Goal: Ask a question

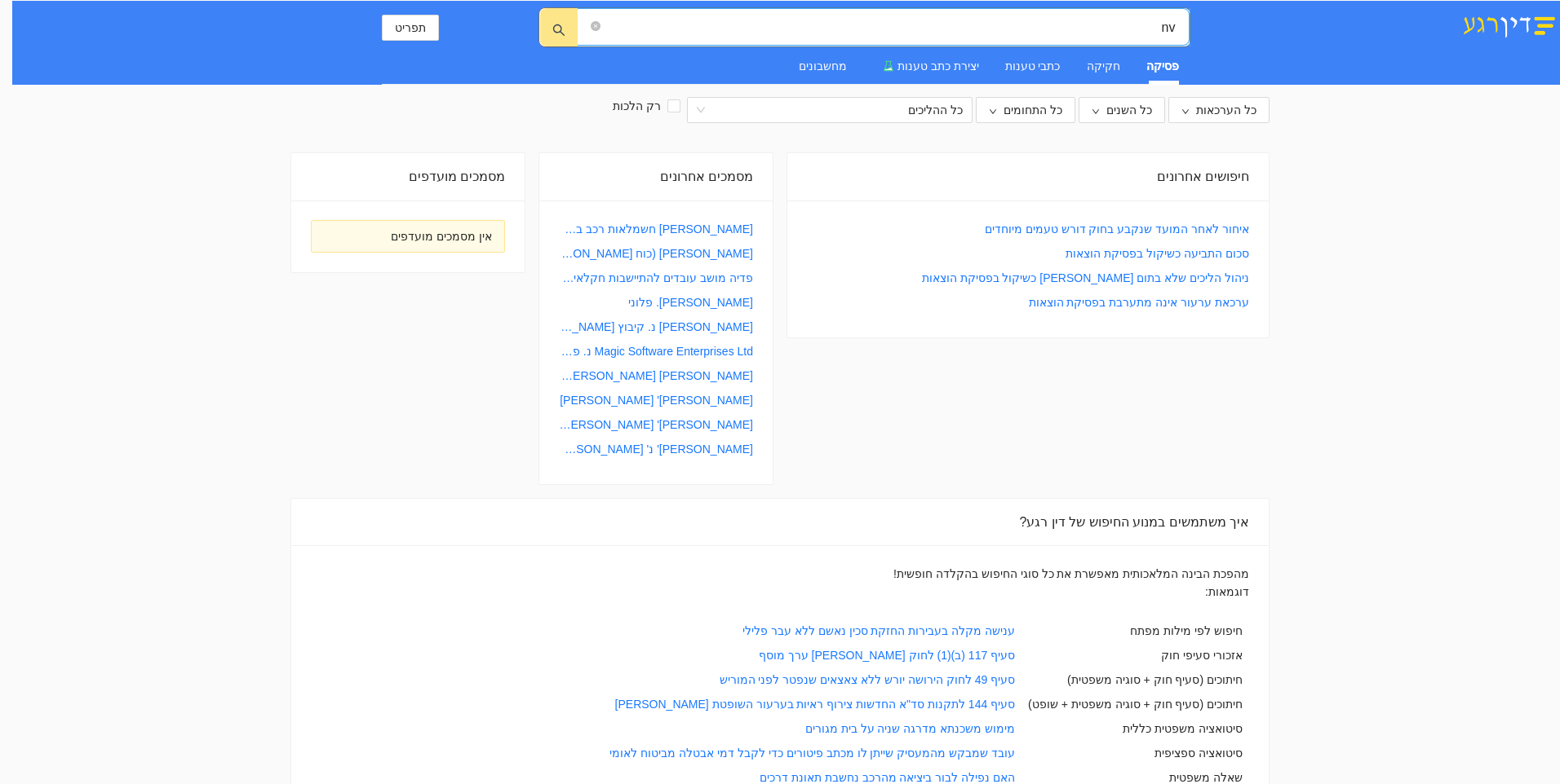
type input "n"
type input "מה קובעת ההלכה בנושא ערעור על חיוב בהוצאות בסכום גבוה מאוד במסגרת פסק דין"
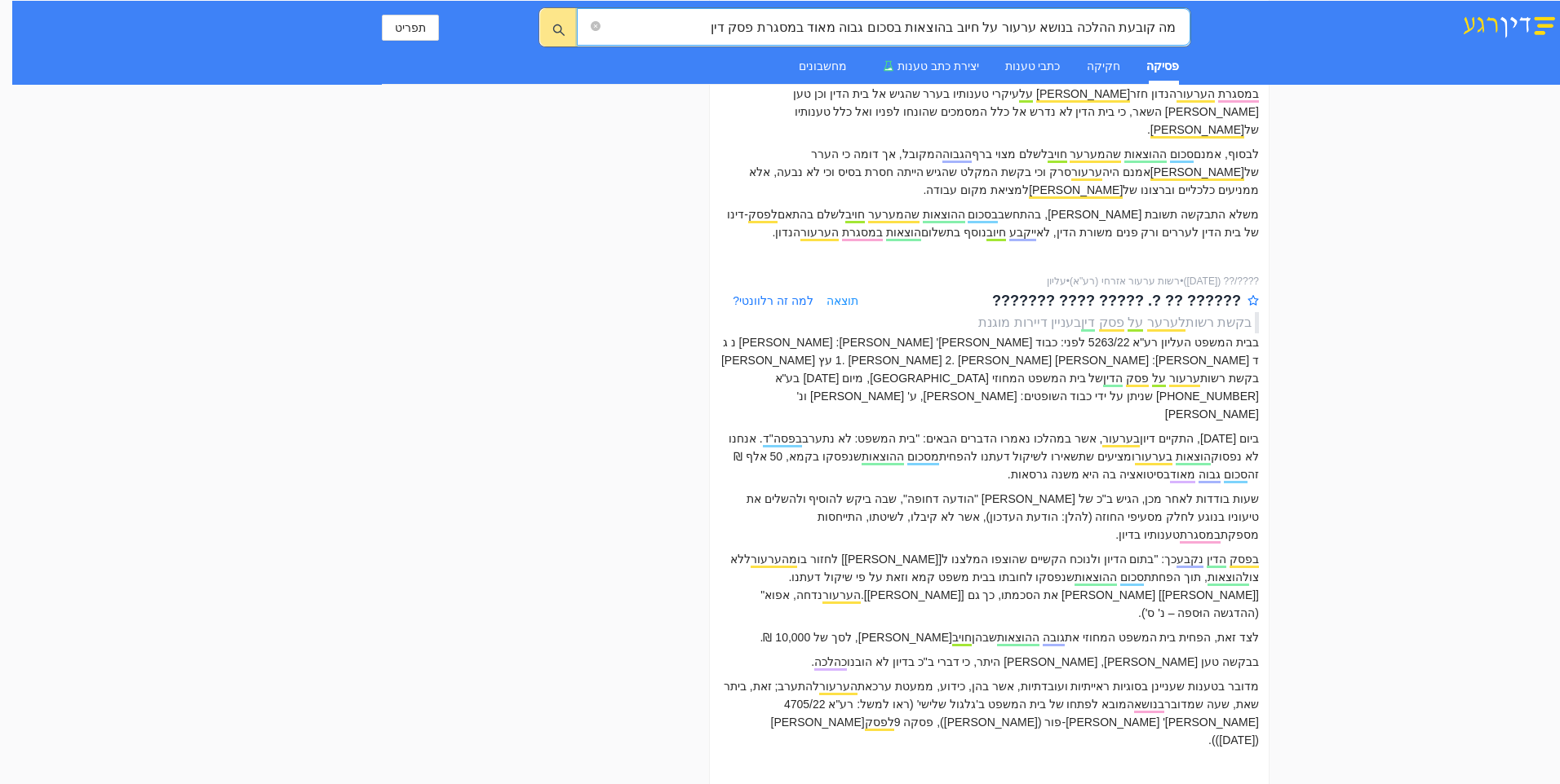
scroll to position [510, 0]
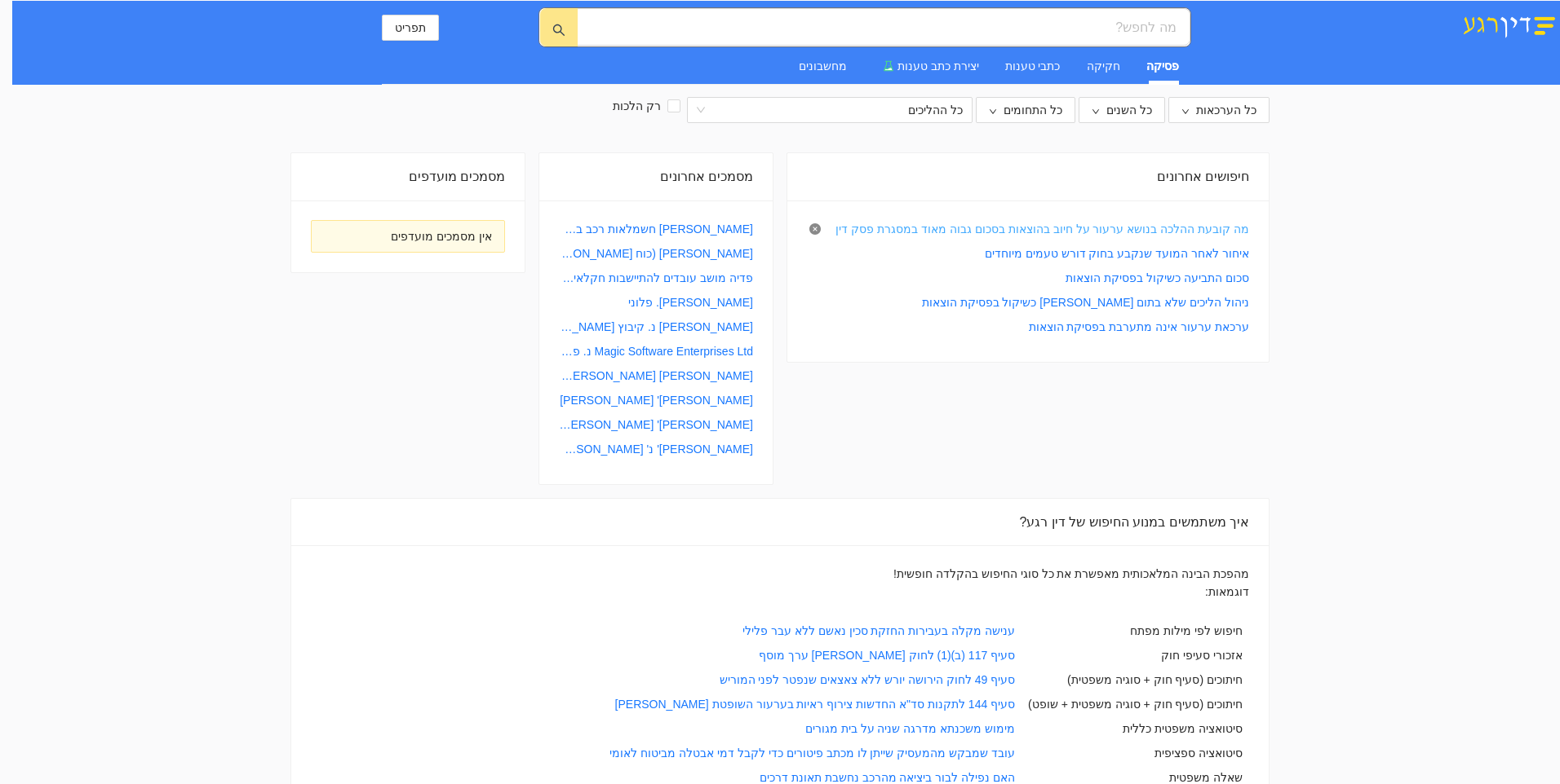
click at [1145, 223] on link "מה קובעת ההלכה בנושא ערעור על חיוב בהוצאות בסכום גבוה מאוד במסגרת פסק דין" at bounding box center [1043, 229] width 414 height 18
type input "מה קובעת ההלכה בנושא ערעור על חיוב בהוצאות בסכום גבוה מאוד במסגרת פסק דין"
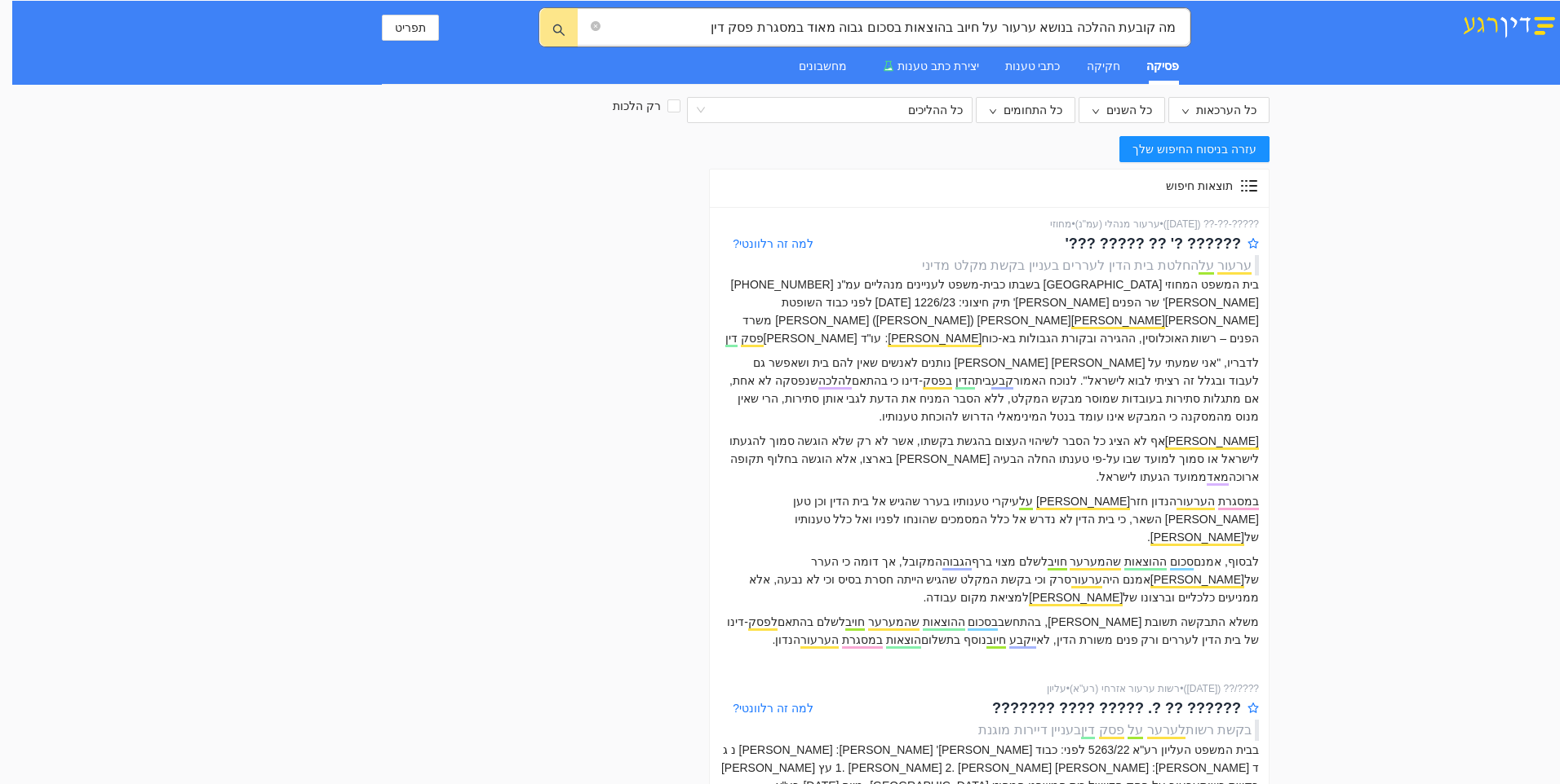
drag, startPoint x: 1301, startPoint y: 262, endPoint x: 1407, endPoint y: 332, distance: 127.0
click at [1108, 27] on input "מה קובעת ההלכה בנושא ערעור על חיוב בהוצאות בסכום גבוה מאוד במסגרת פסק דין" at bounding box center [890, 27] width 572 height 20
